Goal: Information Seeking & Learning: Learn about a topic

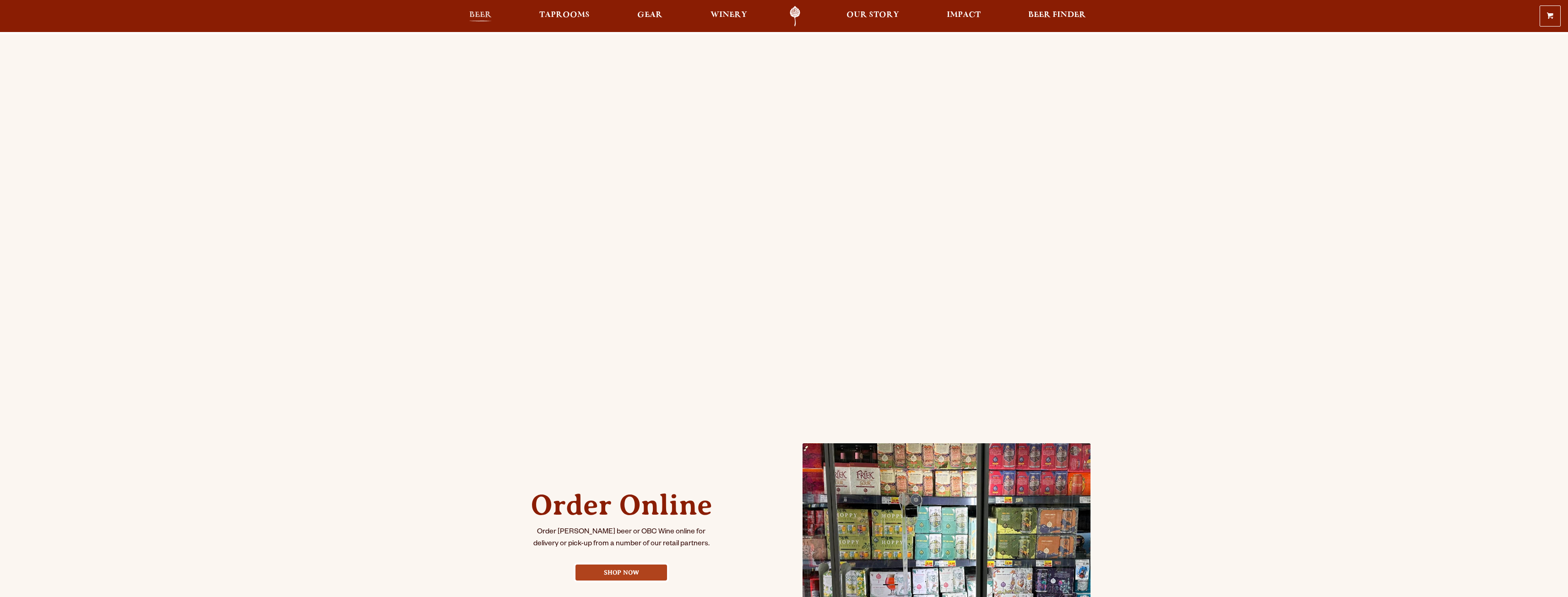
click at [480, 19] on span "Beer" at bounding box center [481, 15] width 22 height 7
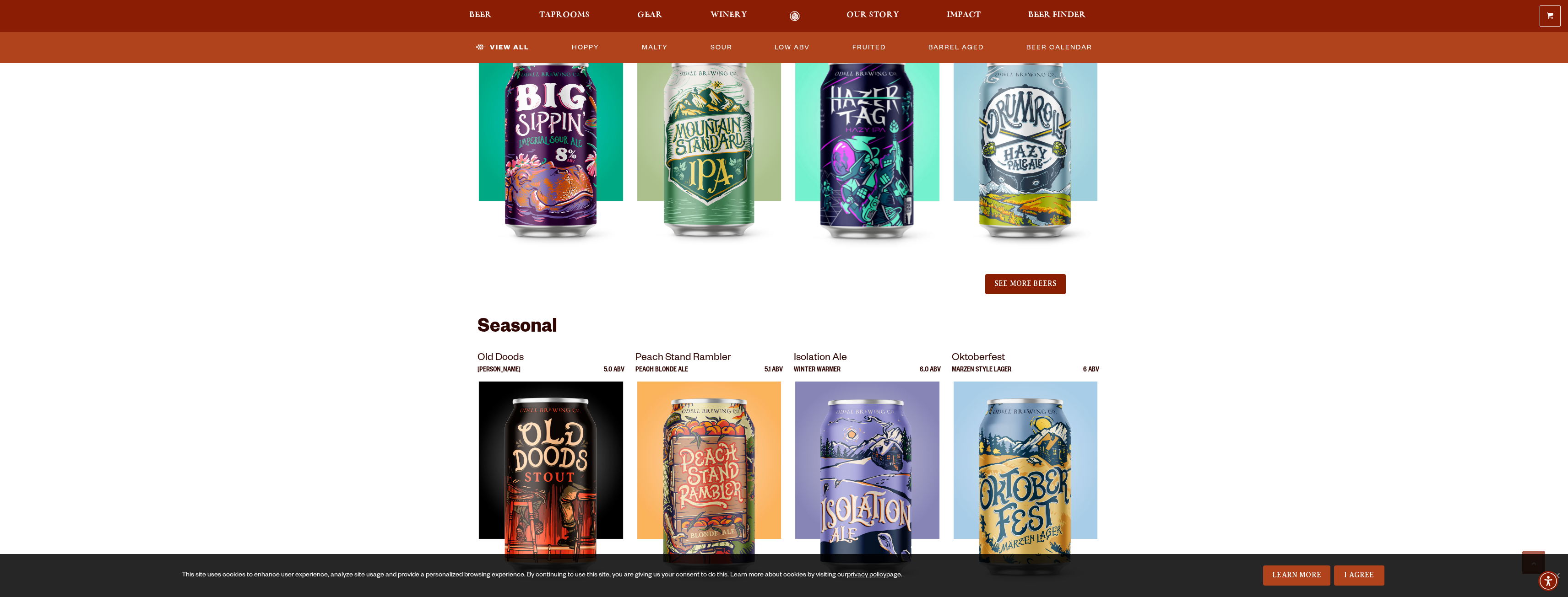
scroll to position [1144, 0]
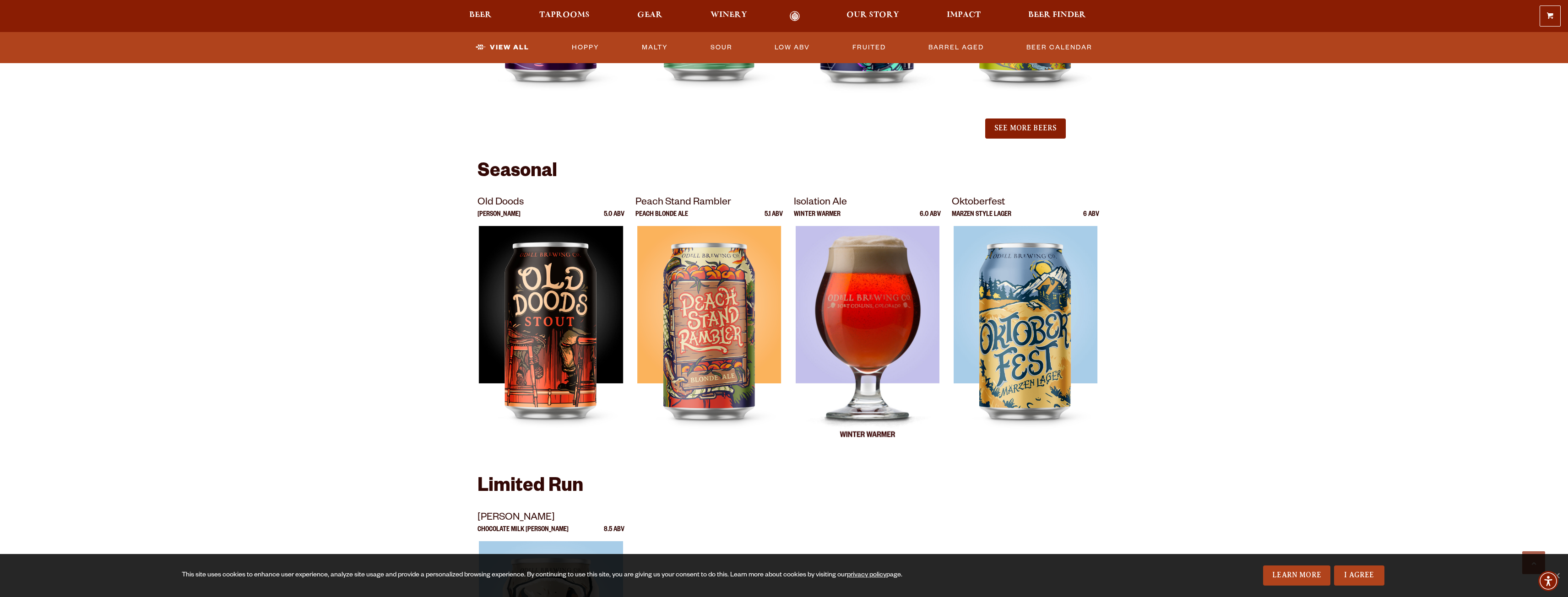
click at [864, 336] on img at bounding box center [867, 340] width 144 height 229
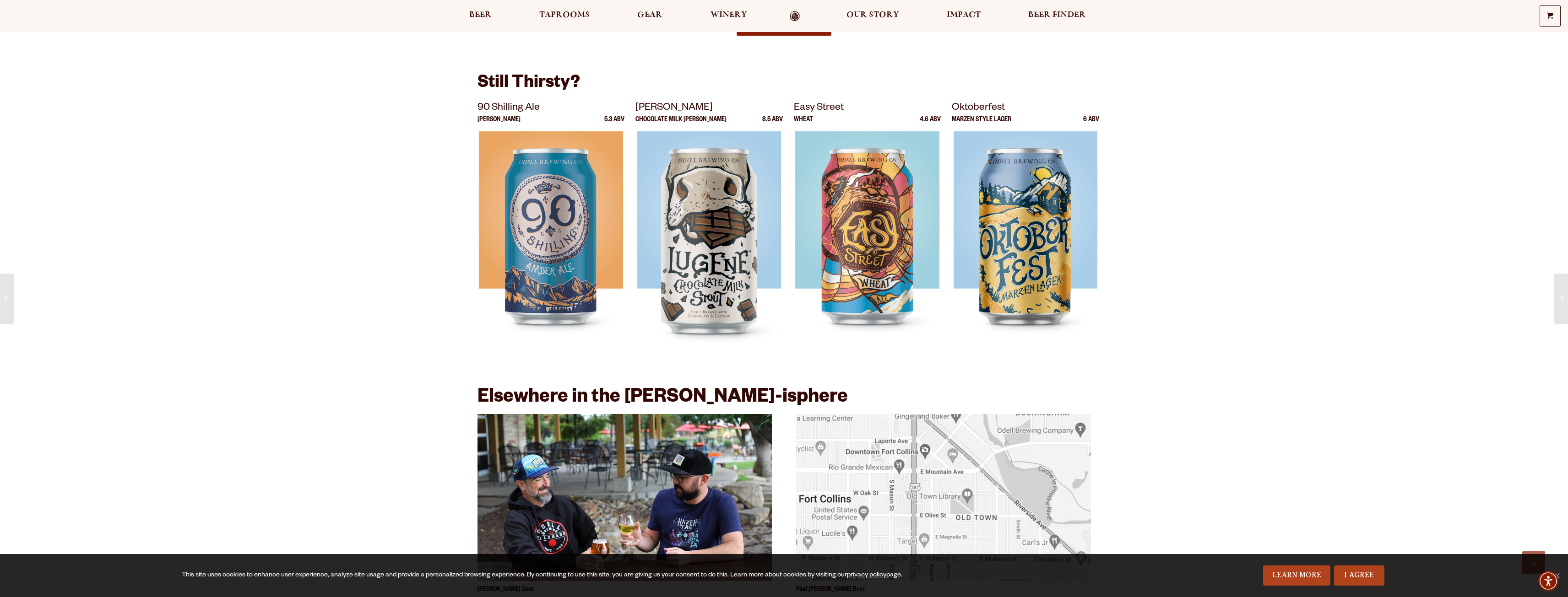
scroll to position [1236, 0]
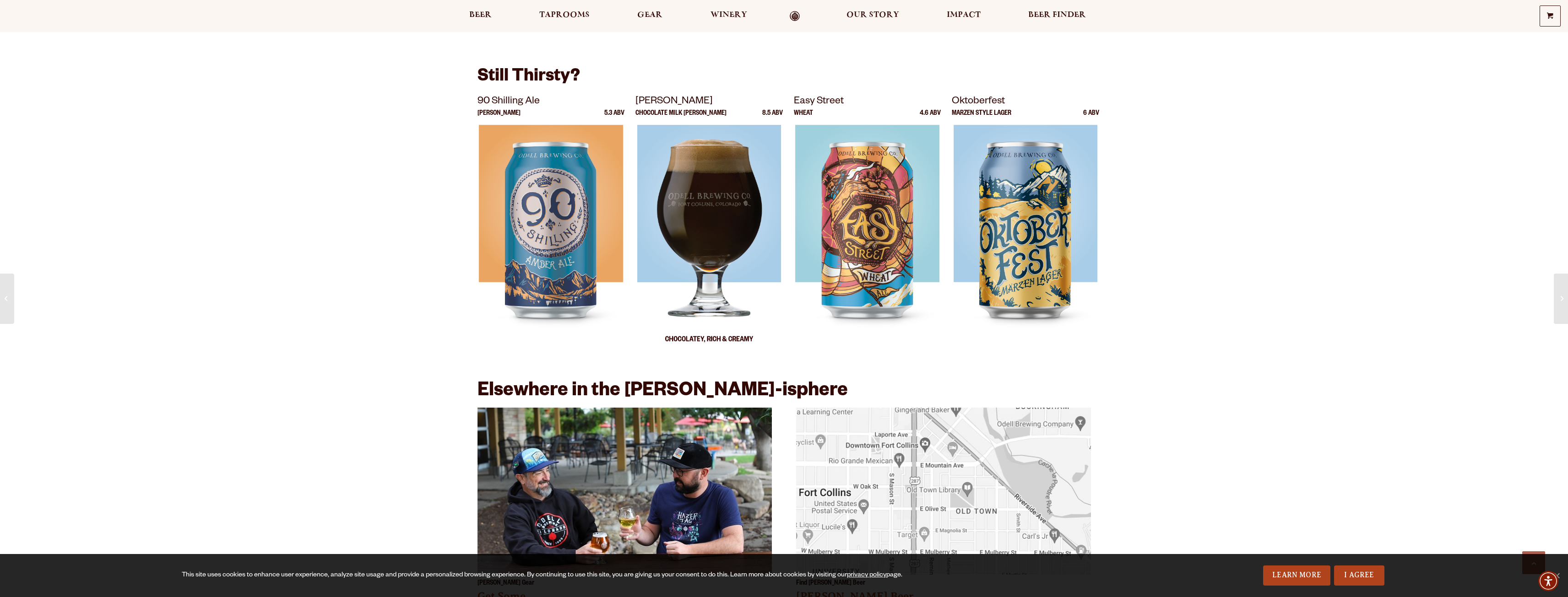
click at [712, 211] on img at bounding box center [709, 239] width 144 height 229
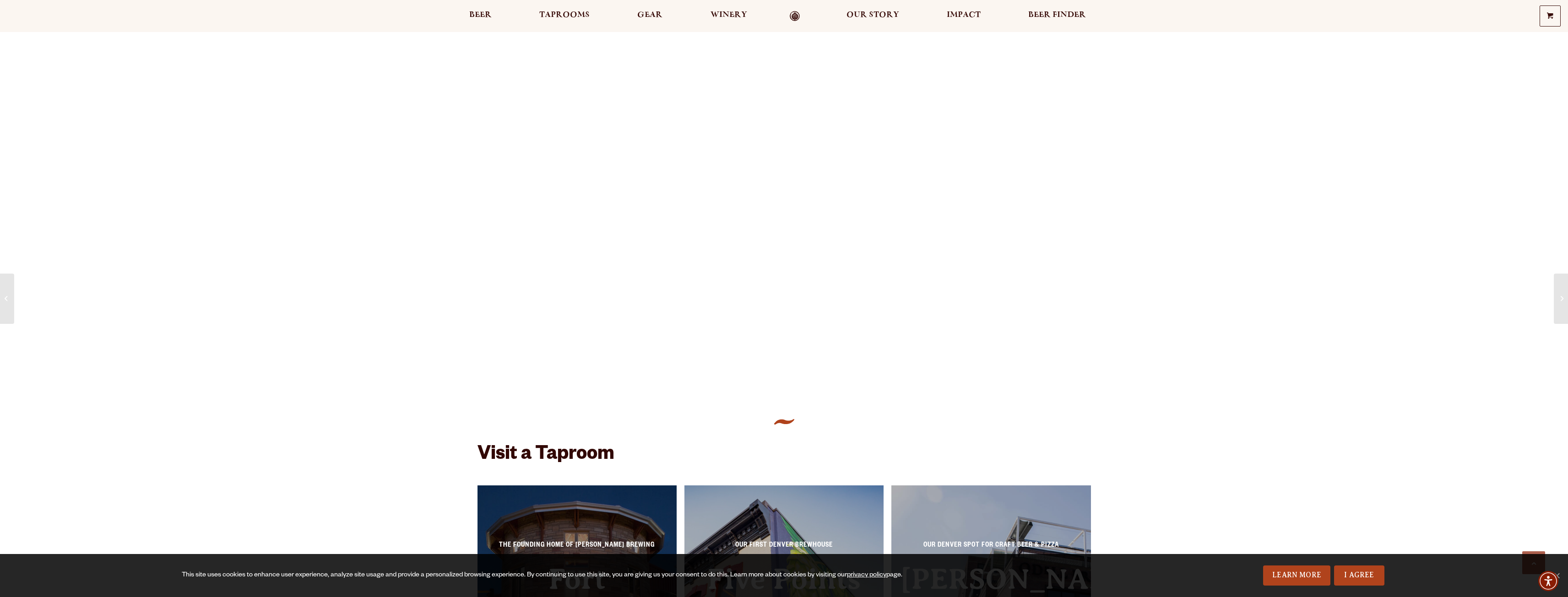
scroll to position [1007, 0]
